Goal: Task Accomplishment & Management: Manage account settings

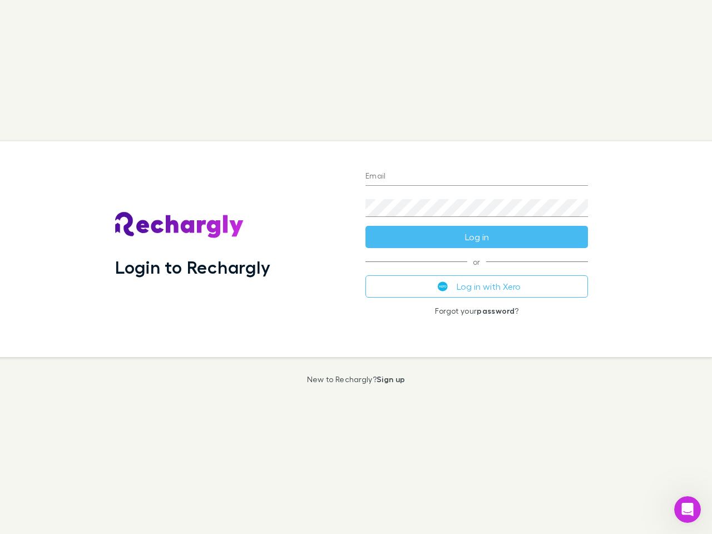
click at [356, 267] on div "Login to Rechargly" at bounding box center [231, 249] width 250 height 216
click at [476, 177] on input "Email" at bounding box center [476, 177] width 222 height 18
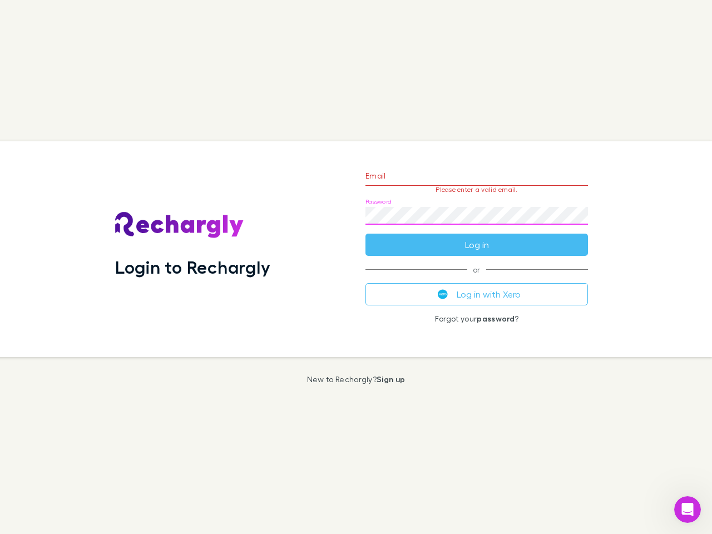
click at [476, 237] on form "Email Please enter a valid email. Password Log in" at bounding box center [476, 207] width 222 height 97
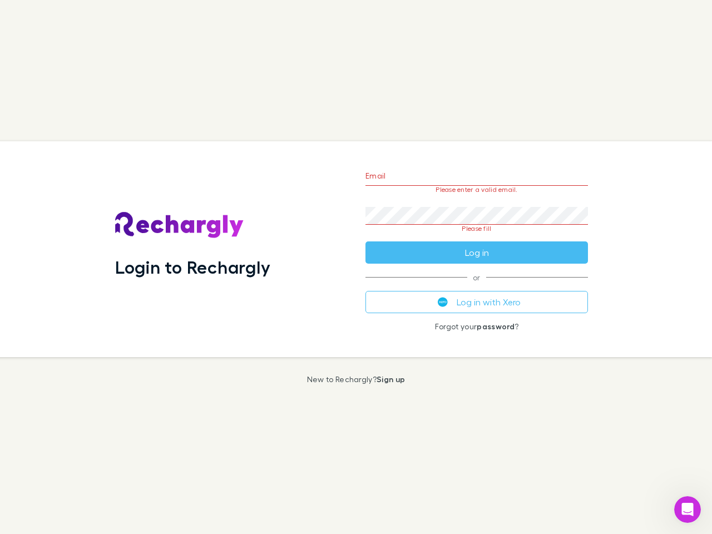
click at [476, 286] on div "Email Please enter a valid email. Password Please fill Log in or Log in with Xe…" at bounding box center [476, 249] width 240 height 216
click at [687, 509] on icon "Open Intercom Messenger" at bounding box center [687, 509] width 18 height 18
